Goal: Navigation & Orientation: Find specific page/section

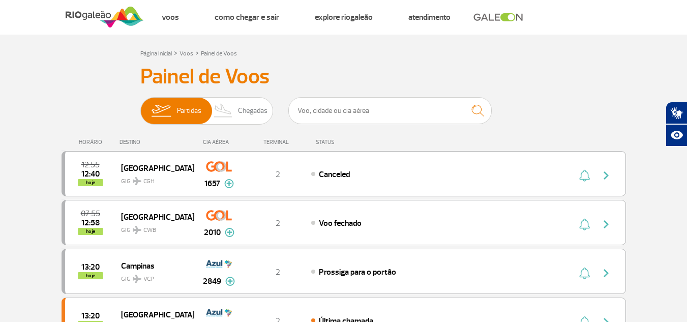
scroll to position [22, 0]
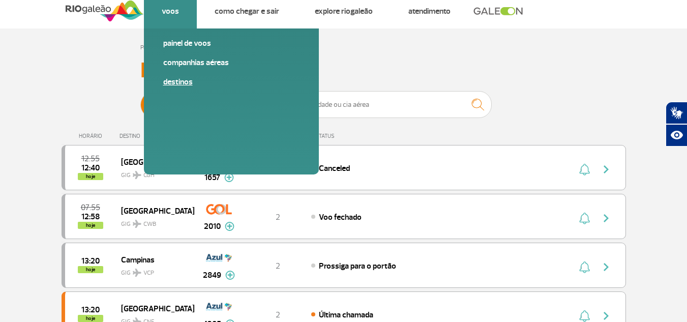
click at [178, 82] on link "Destinos" at bounding box center [231, 81] width 136 height 11
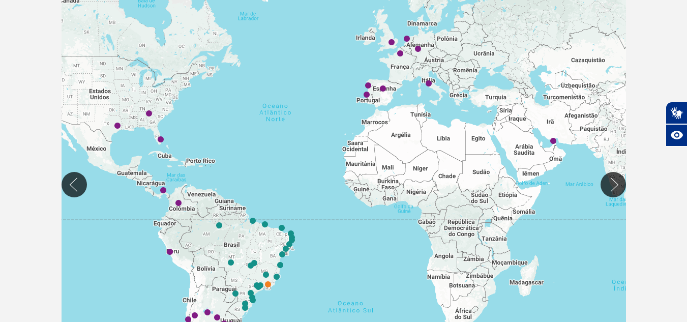
scroll to position [215, 0]
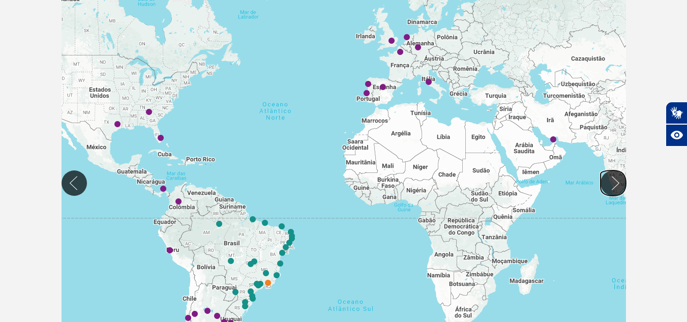
click at [619, 177] on button "Mover para direita" at bounding box center [612, 182] width 25 height 25
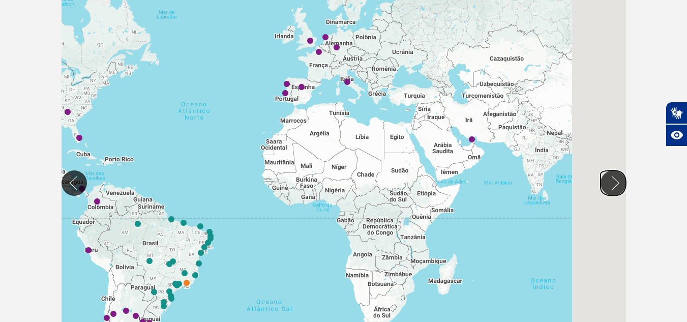
click at [619, 177] on button "Mover para direita" at bounding box center [612, 182] width 25 height 25
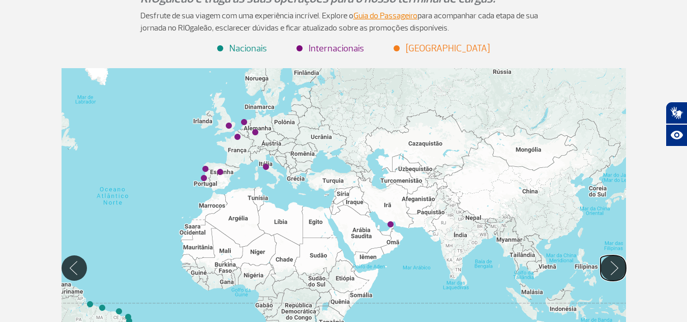
scroll to position [128, 0]
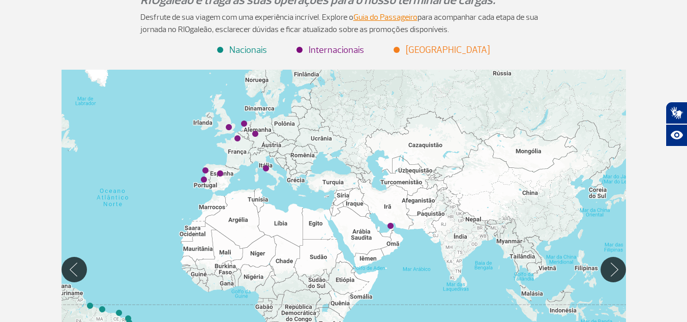
click at [345, 77] on div at bounding box center [344, 269] width 564 height 399
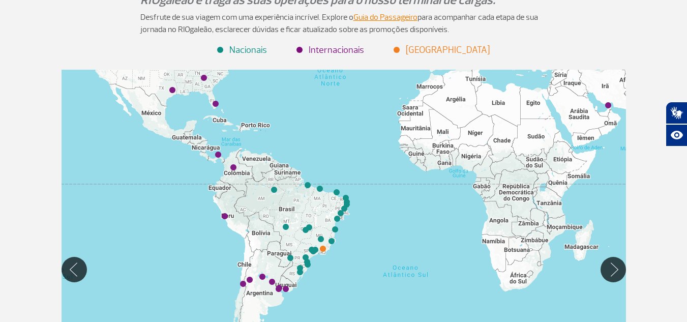
drag, startPoint x: 345, startPoint y: 77, endPoint x: 560, endPoint y: -44, distance: 247.0
click at [560, 0] on html "Passageiros Corporativo Cargo Compra On-line GaleOn Imprensa RQS PT ENG ESP Pág…" at bounding box center [343, 33] width 687 height 322
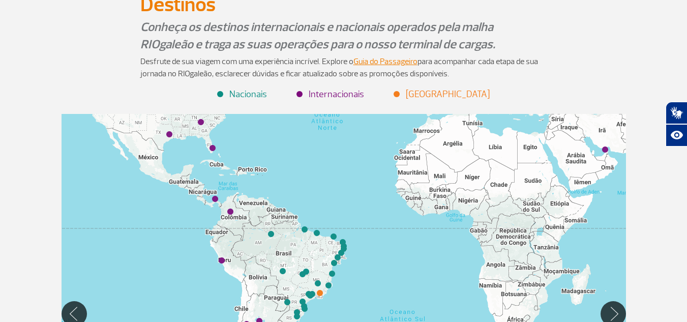
scroll to position [74, 0]
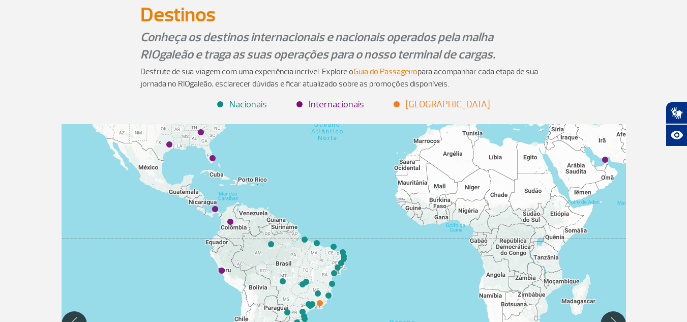
click at [338, 132] on div at bounding box center [344, 323] width 564 height 399
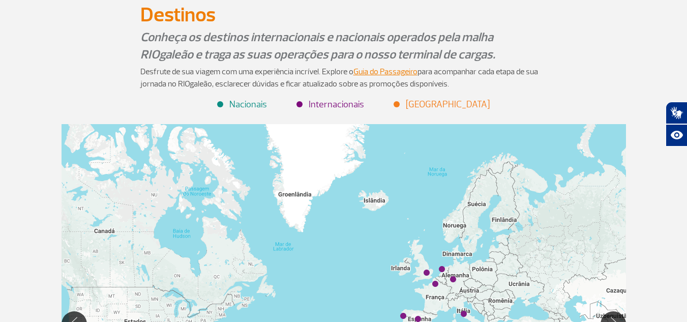
drag, startPoint x: 338, startPoint y: 132, endPoint x: 320, endPoint y: 338, distance: 206.6
click at [320, 248] on html "Passageiros Corporativo Cargo Compra On-line GaleOn Imprensa RQS PT ENG ESP Pág…" at bounding box center [343, 87] width 687 height 322
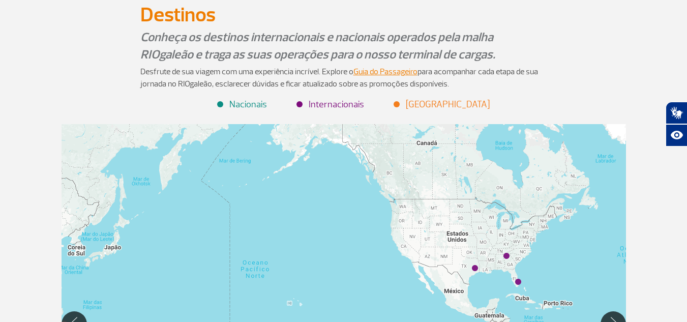
drag, startPoint x: 370, startPoint y: 151, endPoint x: 693, endPoint y: 81, distance: 330.8
click at [687, 81] on html "Passageiros Corporativo Cargo Compra On-line GaleOn Imprensa RQS PT ENG ESP Pág…" at bounding box center [343, 87] width 687 height 322
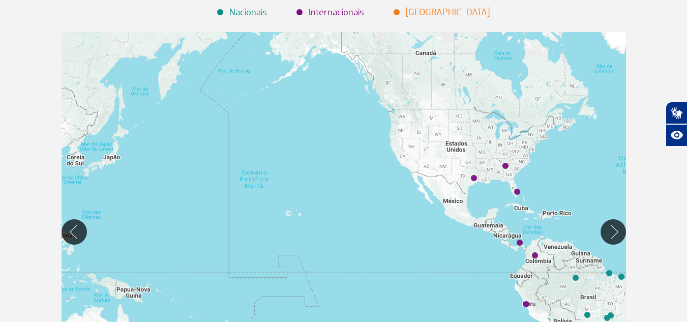
scroll to position [175, 0]
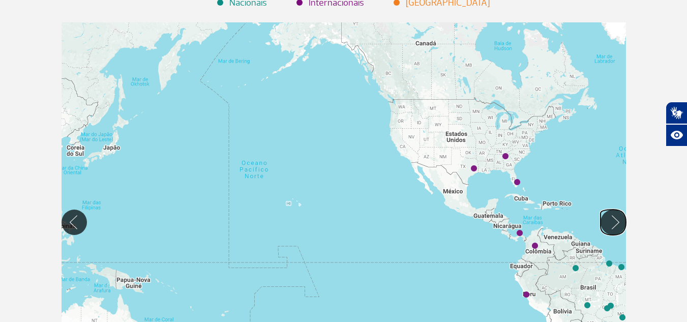
click at [609, 230] on button "Mover para direita" at bounding box center [612, 221] width 25 height 25
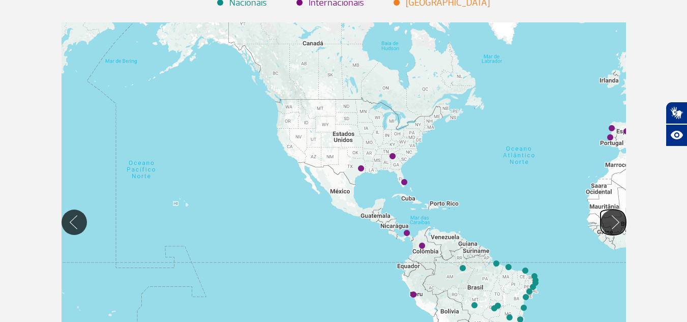
click at [609, 230] on button "Mover para direita" at bounding box center [612, 221] width 25 height 25
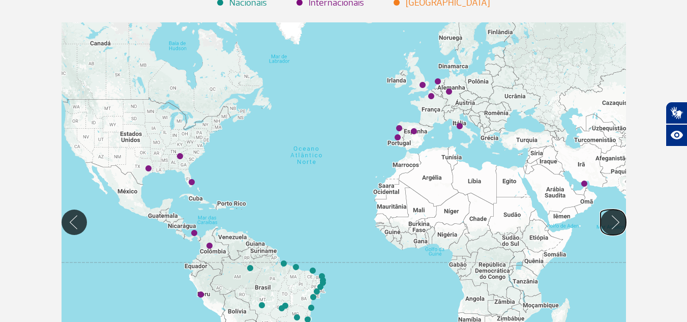
click at [609, 230] on button "Mover para direita" at bounding box center [612, 221] width 25 height 25
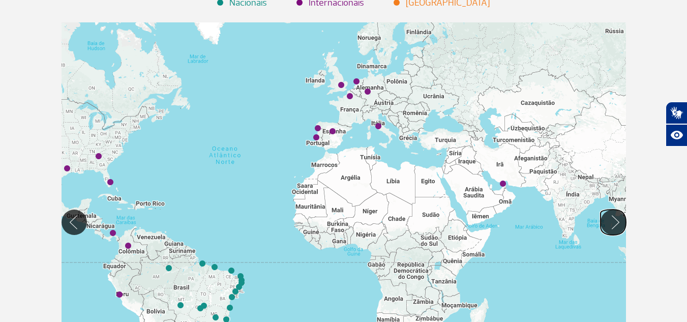
click at [609, 230] on button "Mover para direita" at bounding box center [612, 221] width 25 height 25
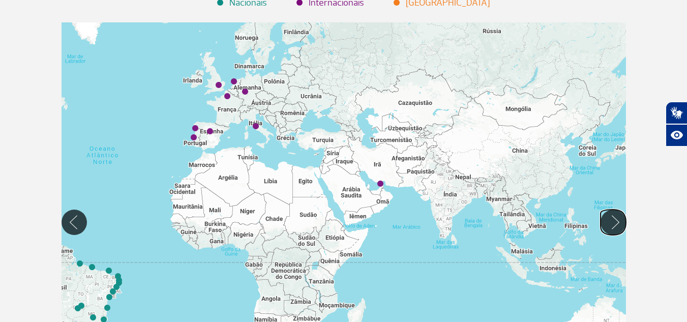
click at [609, 230] on button "Mover para direita" at bounding box center [612, 221] width 25 height 25
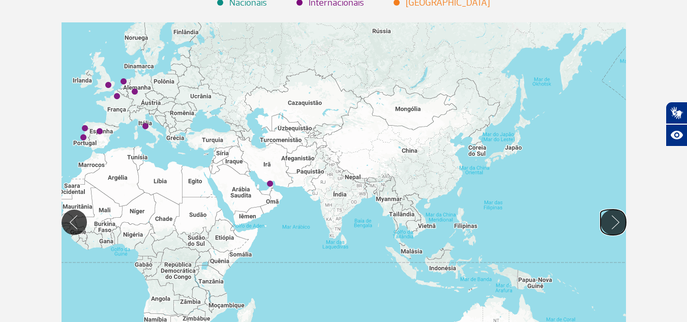
click at [609, 230] on button "Mover para direita" at bounding box center [612, 221] width 25 height 25
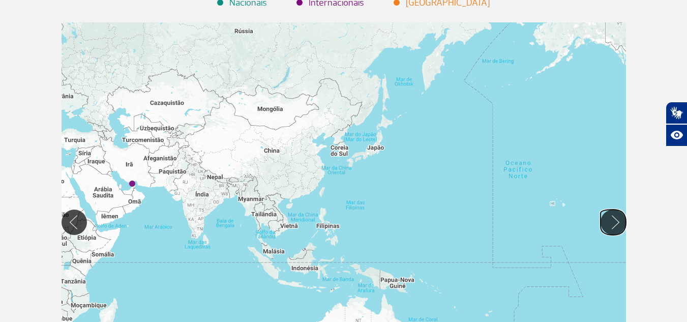
click at [609, 230] on button "Mover para direita" at bounding box center [612, 221] width 25 height 25
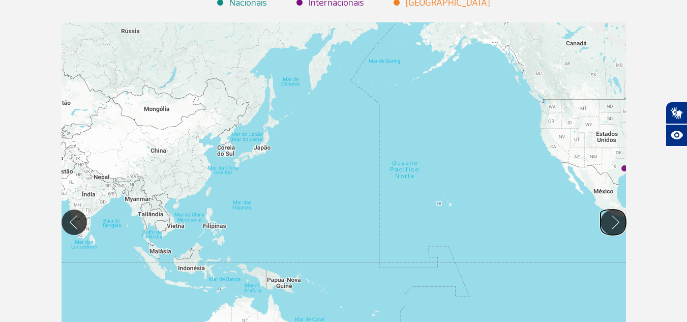
click at [609, 230] on button "Mover para direita" at bounding box center [612, 221] width 25 height 25
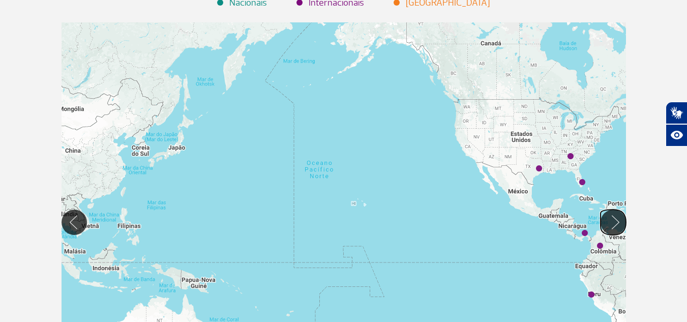
click at [609, 230] on button "Mover para direita" at bounding box center [612, 221] width 25 height 25
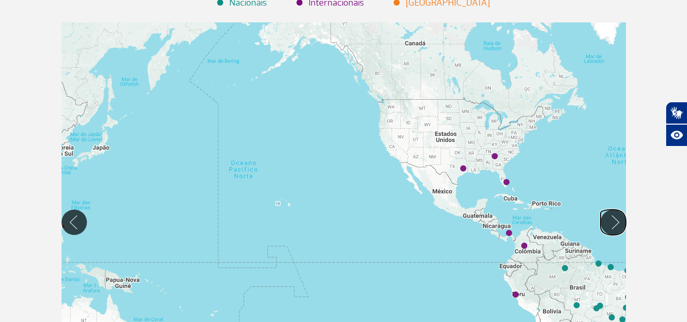
click at [609, 230] on button "Mover para direita" at bounding box center [612, 221] width 25 height 25
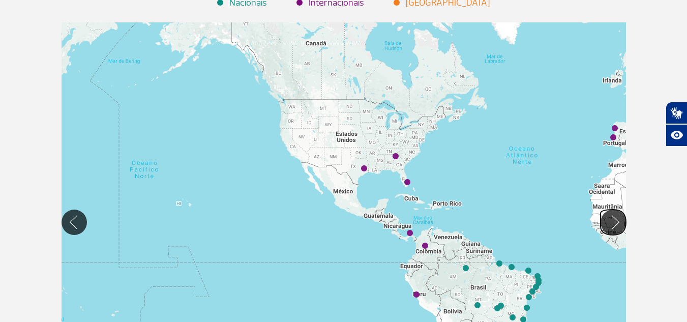
click at [609, 230] on button "Mover para direita" at bounding box center [612, 221] width 25 height 25
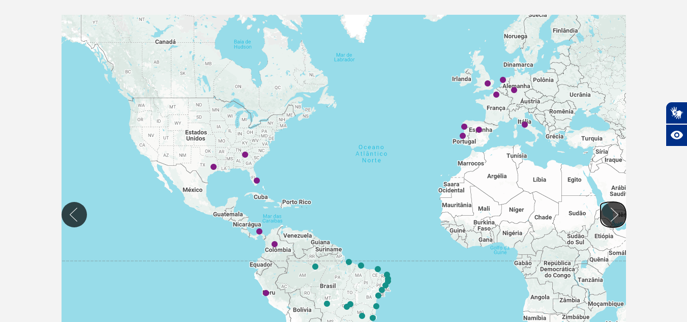
scroll to position [185, 0]
